Goal: Information Seeking & Learning: Learn about a topic

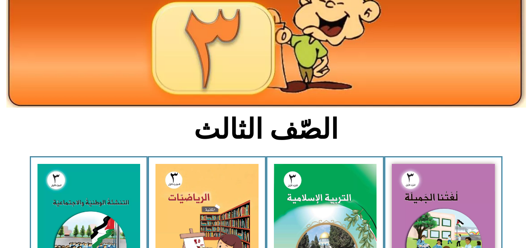
scroll to position [119, 0]
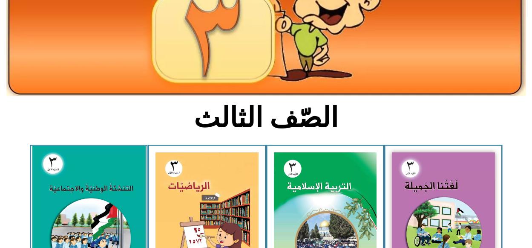
click at [95, 196] on img at bounding box center [88, 216] width 113 height 141
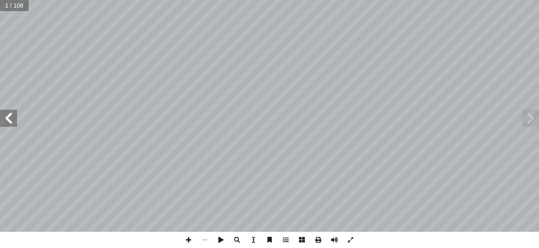
click at [10, 120] on span at bounding box center [8, 118] width 17 height 17
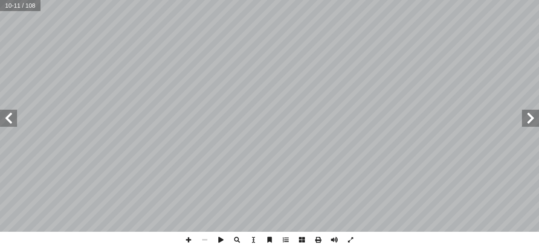
click at [10, 120] on span at bounding box center [8, 118] width 17 height 17
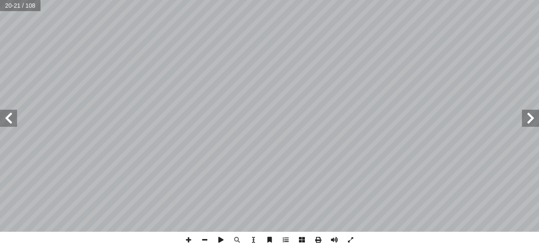
click at [10, 121] on span at bounding box center [8, 118] width 17 height 17
click at [11, 122] on span at bounding box center [8, 118] width 17 height 17
click at [9, 120] on span at bounding box center [8, 118] width 17 height 17
click at [8, 121] on span at bounding box center [8, 118] width 17 height 17
click at [208, 239] on span at bounding box center [204, 239] width 16 height 16
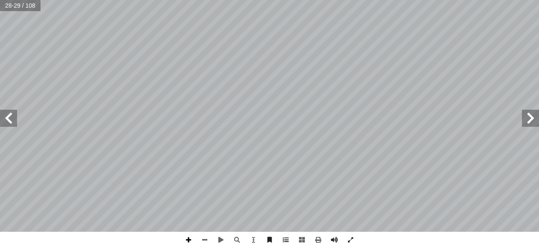
click at [187, 237] on span at bounding box center [188, 239] width 16 height 16
click at [202, 239] on span at bounding box center [204, 239] width 16 height 16
